Goal: Information Seeking & Learning: Learn about a topic

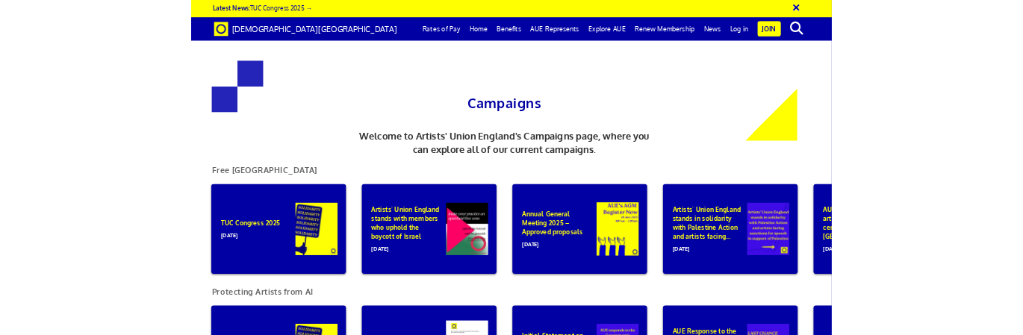
scroll to position [0, 246]
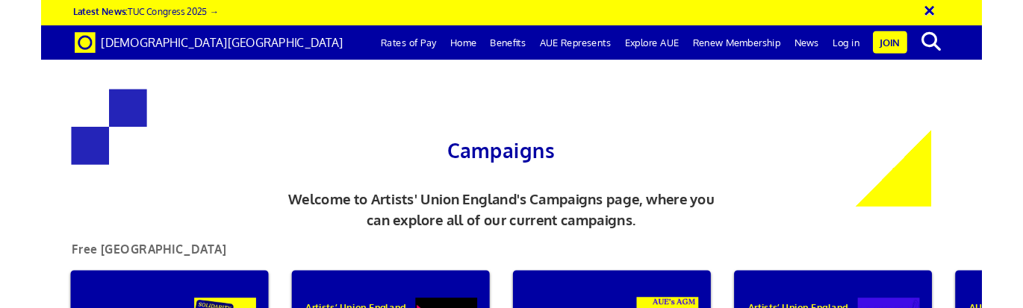
scroll to position [0, 6]
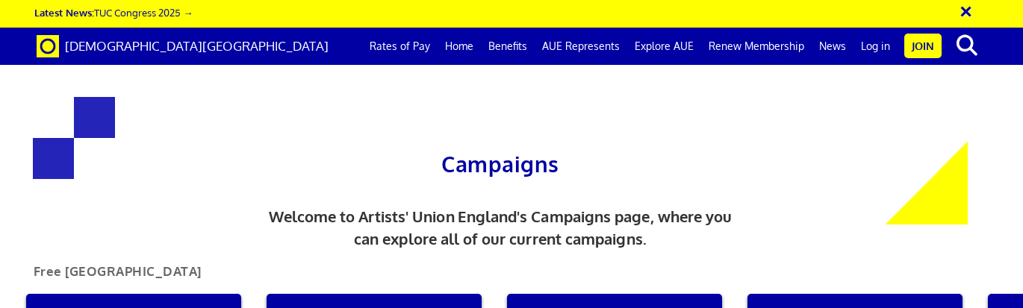
scroll to position [0, 6]
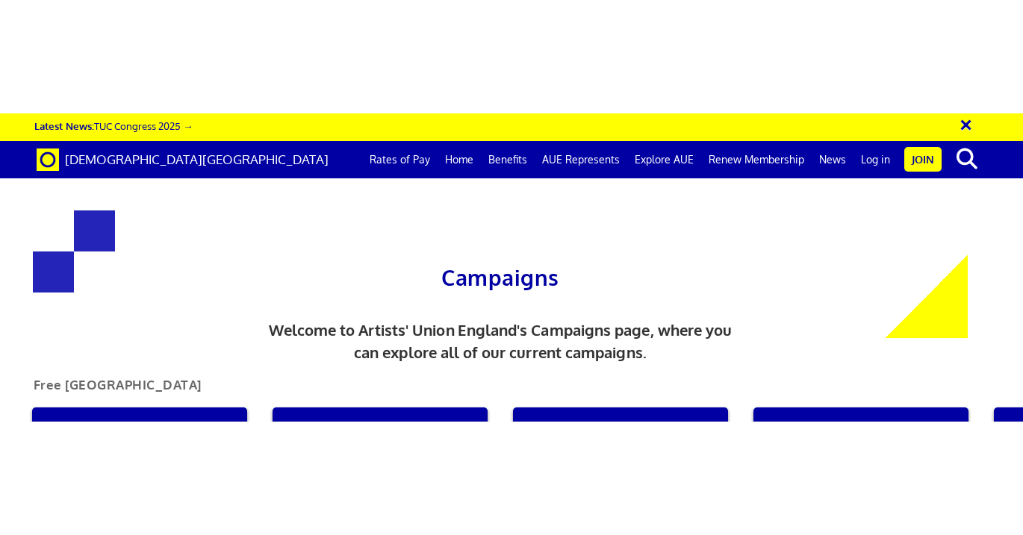
scroll to position [0, 6]
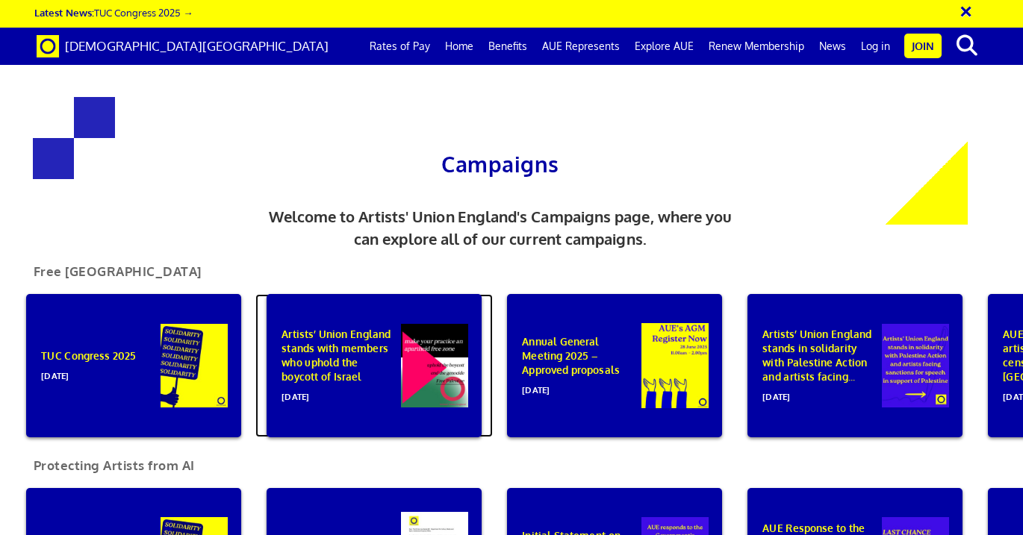
click at [413, 308] on div "Artists’ Union England stands with members who uphold the boycott of Israel 01 …" at bounding box center [373, 365] width 215 height 143
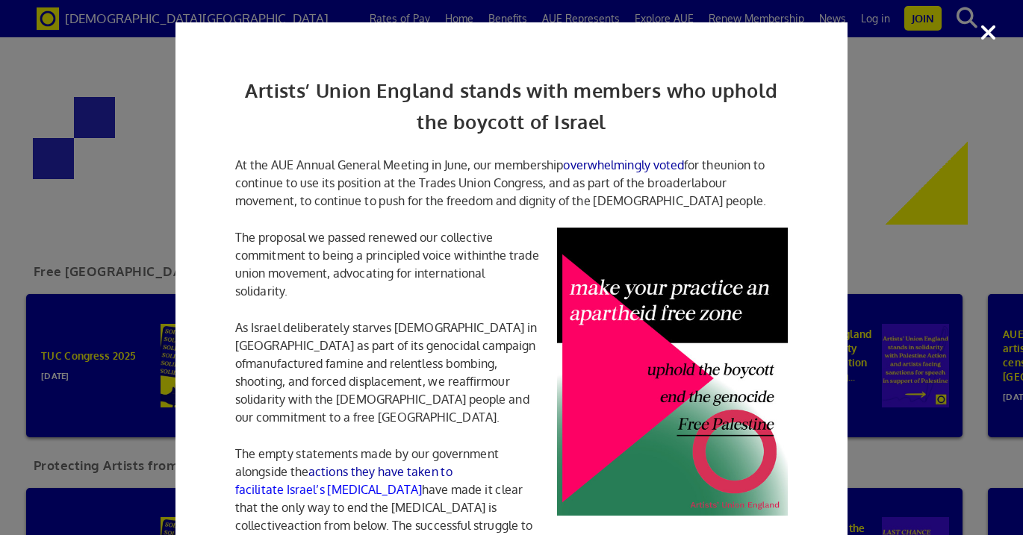
click at [980, 37] on div "Artists’ Union England stands with members who uphold the boycott of Israel At …" at bounding box center [511, 267] width 1023 height 535
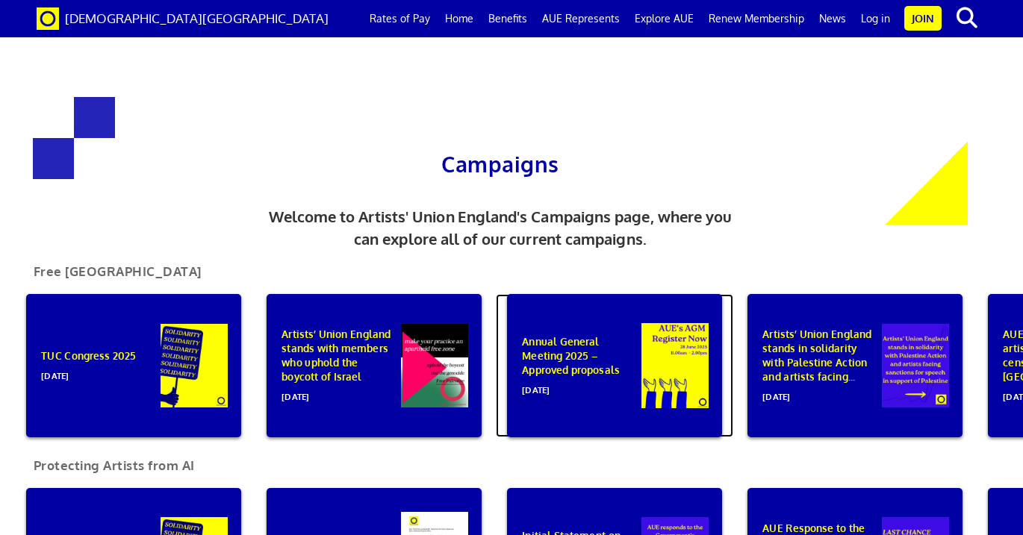
click at [638, 308] on div "Annual General Meeting 2025 – Approved proposals 02 July 2025" at bounding box center [614, 365] width 215 height 143
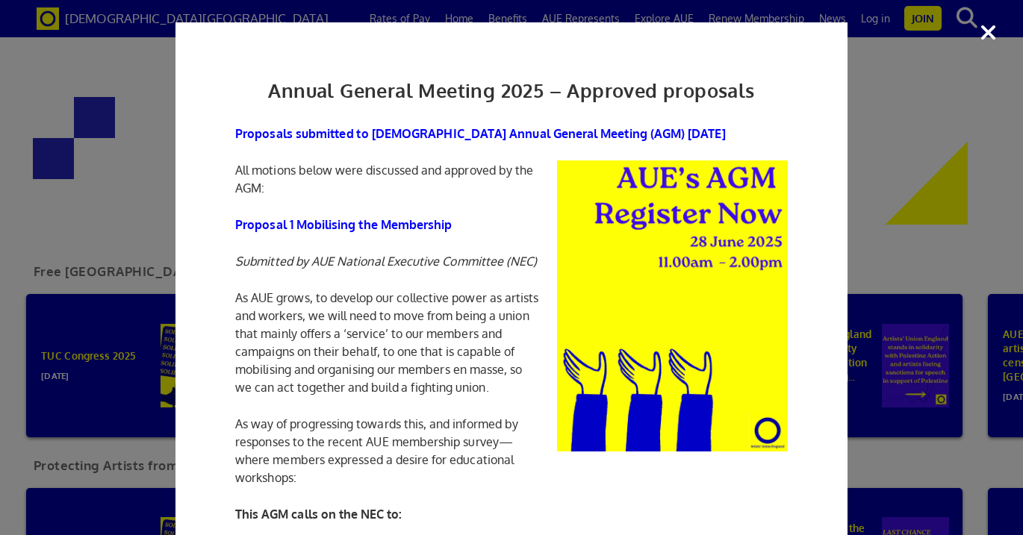
drag, startPoint x: 985, startPoint y: 32, endPoint x: 923, endPoint y: 16, distance: 63.9
click at [985, 32] on div "Annual General Meeting 2025 – Approved proposals Proposals submitted to Artists…" at bounding box center [511, 267] width 1023 height 535
